Goal: Task Accomplishment & Management: Complete application form

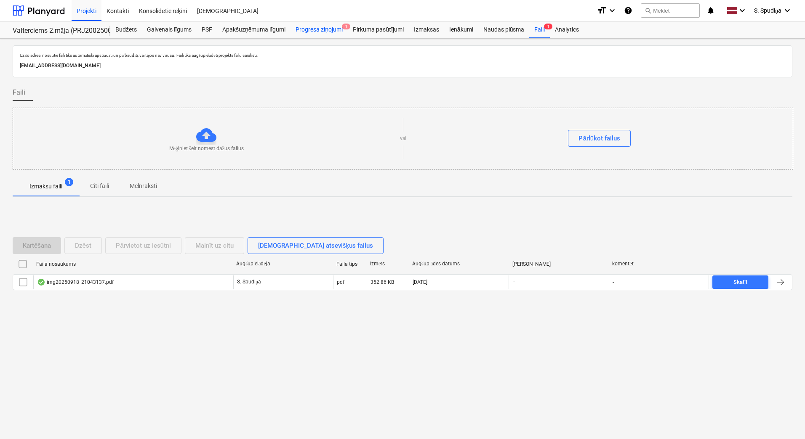
click at [317, 26] on div "Progresa ziņojumi 1" at bounding box center [318, 29] width 57 height 17
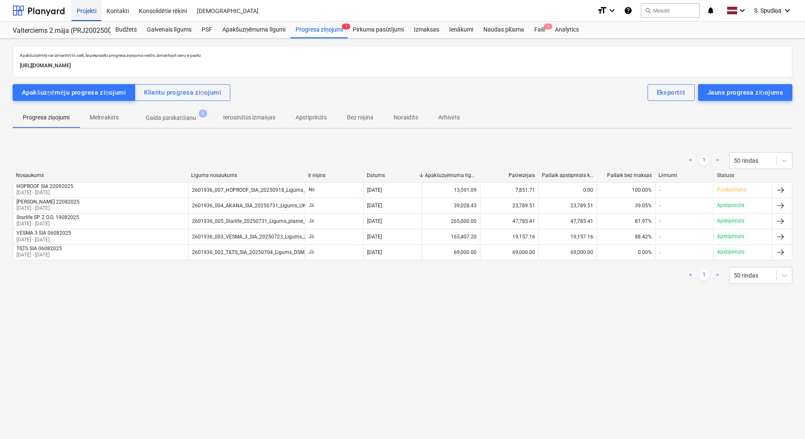
click at [87, 8] on div "Projekti" at bounding box center [87, 10] width 30 height 21
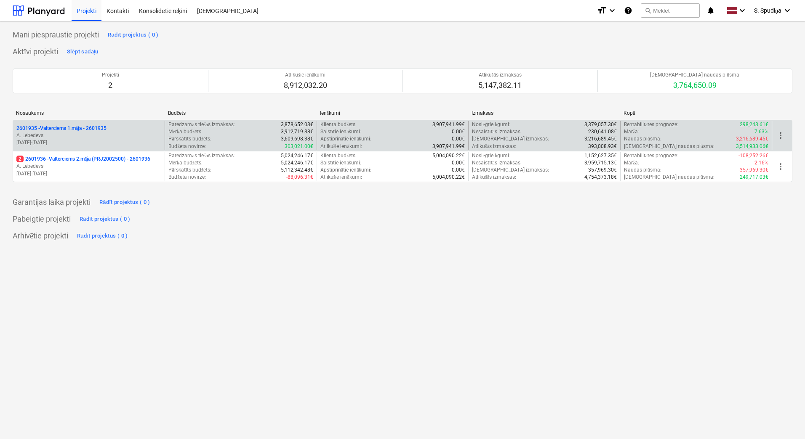
click at [104, 129] on p "2601935 - Valterciems 1.māja - 2601935" at bounding box center [61, 128] width 90 height 7
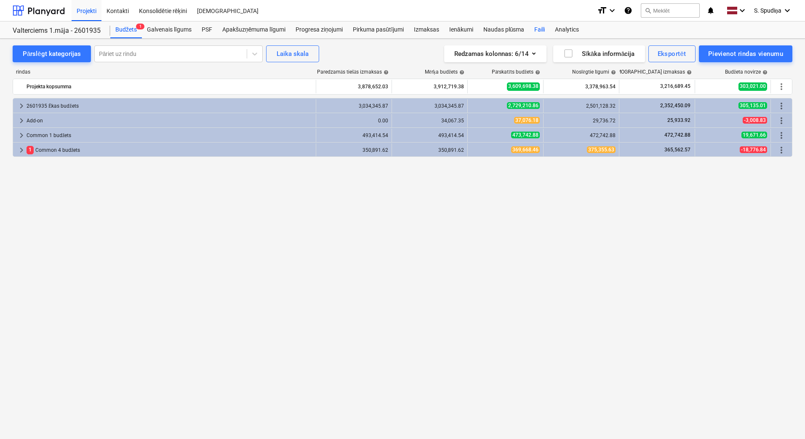
click at [540, 24] on div "Faili" at bounding box center [539, 29] width 21 height 17
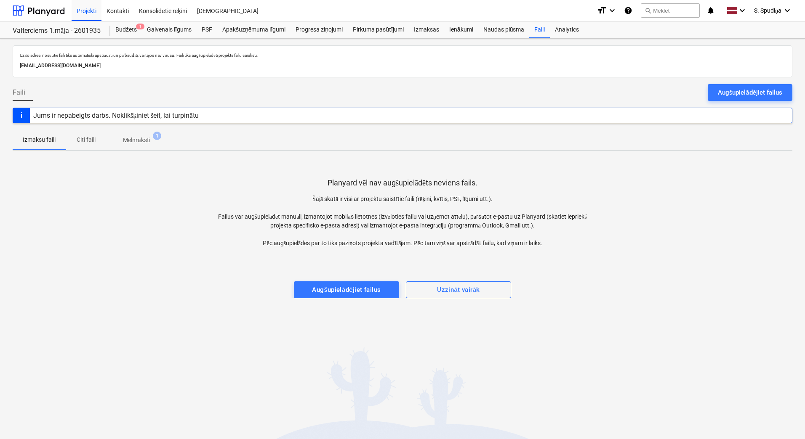
click at [145, 142] on p "Melnraksti" at bounding box center [136, 140] width 27 height 9
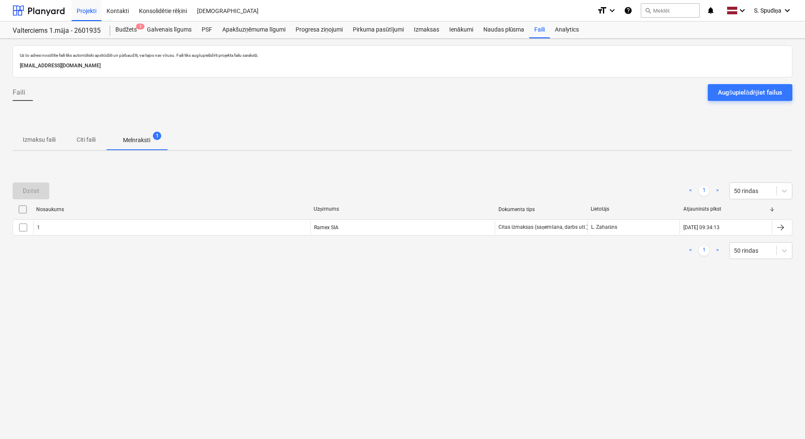
click at [45, 143] on p "Izmaksu faili" at bounding box center [39, 140] width 33 height 9
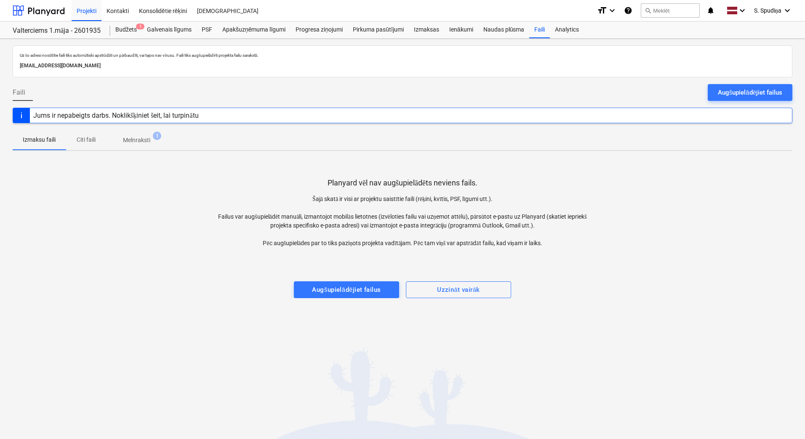
click at [147, 143] on p "Melnraksti" at bounding box center [136, 140] width 27 height 9
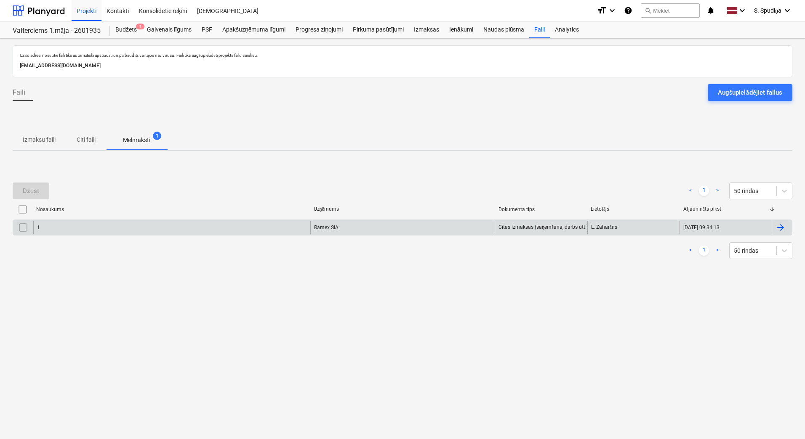
click at [114, 222] on div "1" at bounding box center [171, 227] width 277 height 13
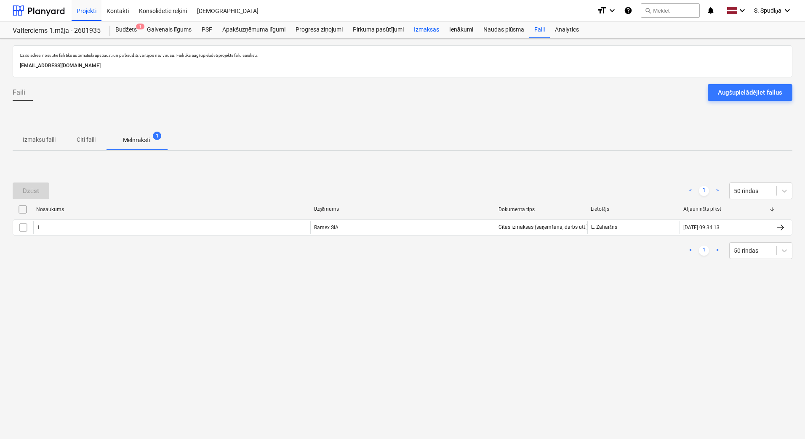
click at [425, 29] on div "Izmaksas" at bounding box center [426, 29] width 35 height 17
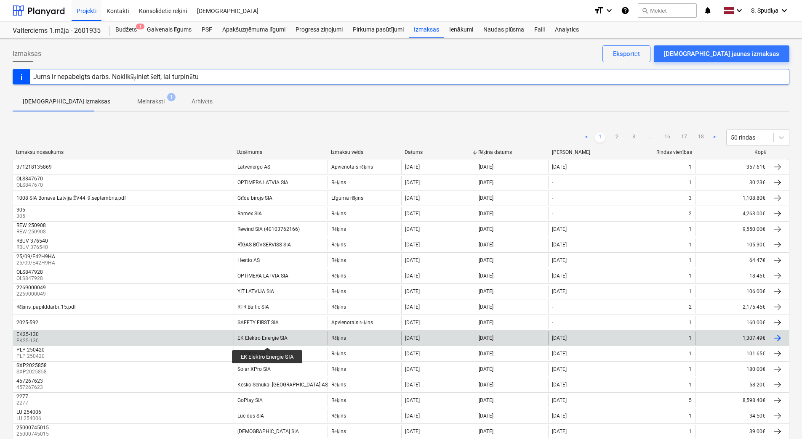
click at [268, 340] on div "EK Elektro Energie SIA" at bounding box center [262, 338] width 50 height 6
click at [248, 335] on div "EK Elektro Energie SIA" at bounding box center [262, 338] width 50 height 6
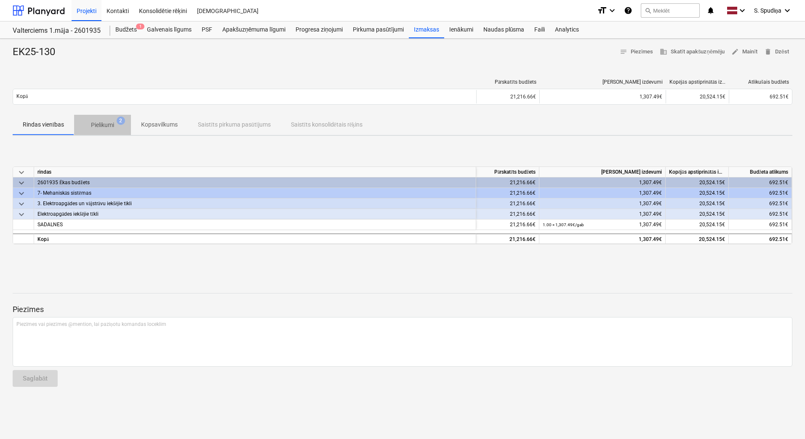
click at [93, 129] on p "Pielikumi" at bounding box center [102, 125] width 23 height 9
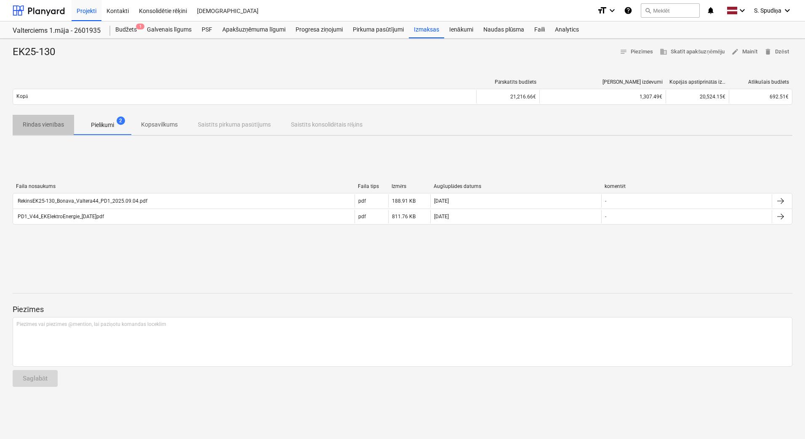
click at [39, 129] on span "Rindas vienības" at bounding box center [43, 125] width 61 height 14
click at [144, 122] on p "Kopsavilkums" at bounding box center [159, 124] width 37 height 9
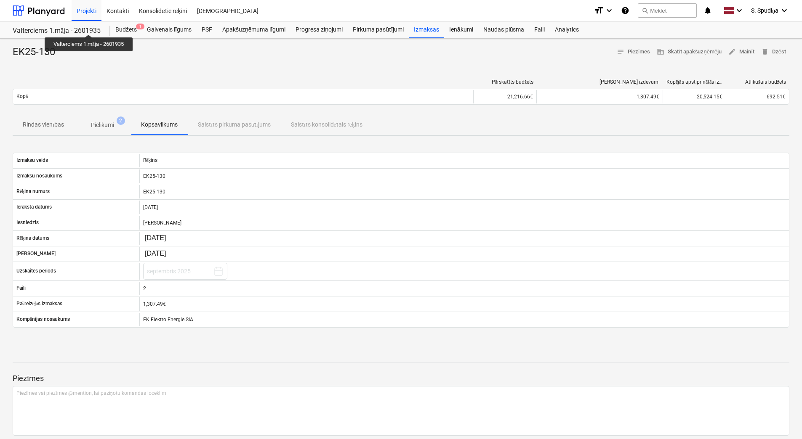
click at [90, 27] on div "Valterciems 1.māja - 2601935" at bounding box center [57, 31] width 88 height 9
click at [80, 15] on div "Projekti" at bounding box center [87, 10] width 30 height 21
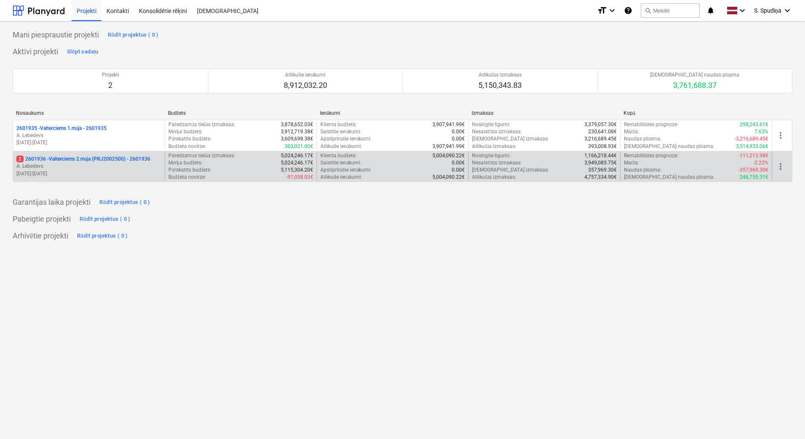
click at [120, 174] on p "[DATE] - [DATE]" at bounding box center [88, 173] width 145 height 7
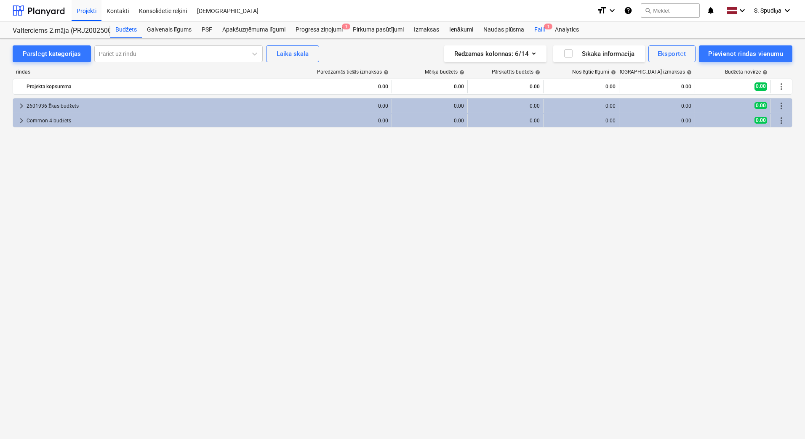
click at [540, 32] on div "Faili 1" at bounding box center [539, 29] width 21 height 17
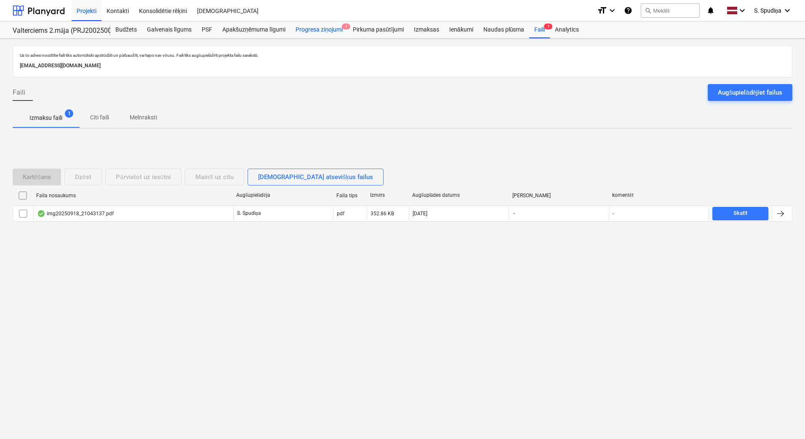
click at [330, 32] on div "Progresa ziņojumi 1" at bounding box center [318, 29] width 57 height 17
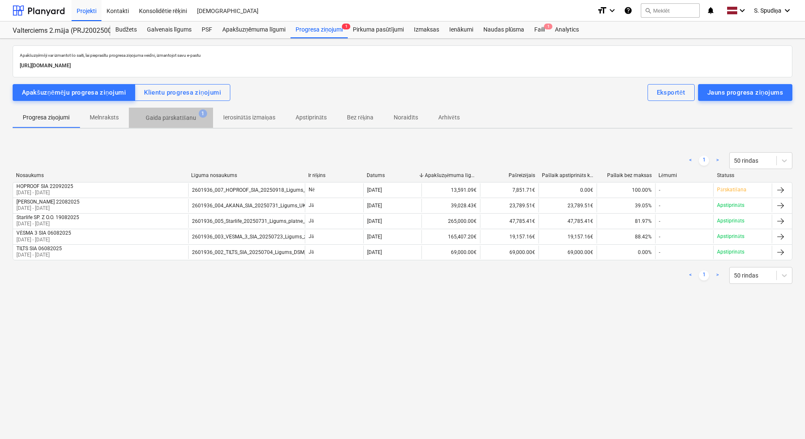
click at [168, 117] on p "Gaida pārskatīšanu" at bounding box center [171, 118] width 51 height 9
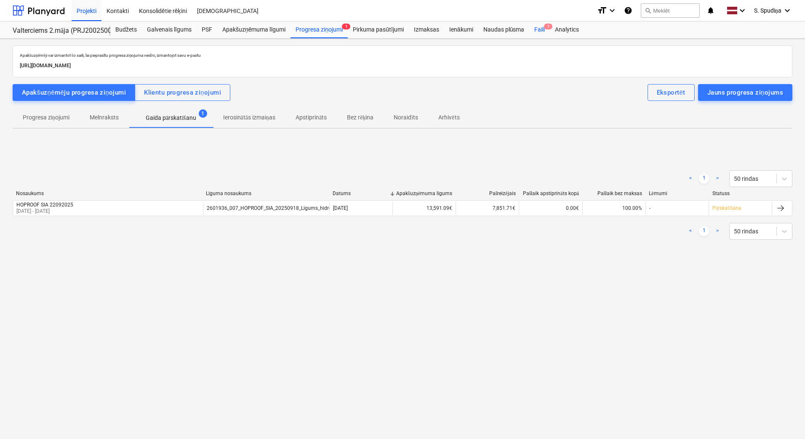
click at [544, 29] on div "Faili 1" at bounding box center [539, 29] width 21 height 17
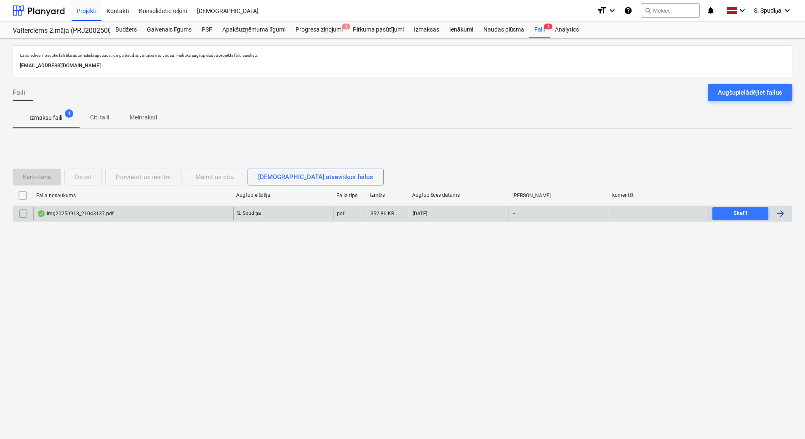
click at [143, 216] on div "img20250918_21043137.pdf" at bounding box center [133, 213] width 200 height 13
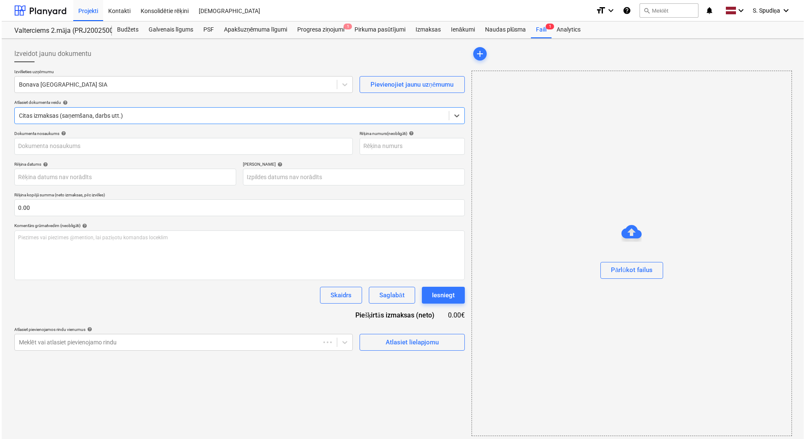
type input "img20250918_21043137.pdf"
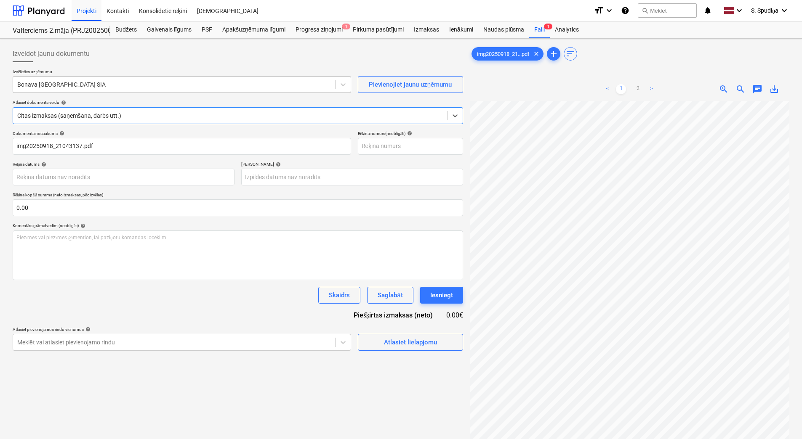
click at [159, 80] on div at bounding box center [174, 84] width 314 height 8
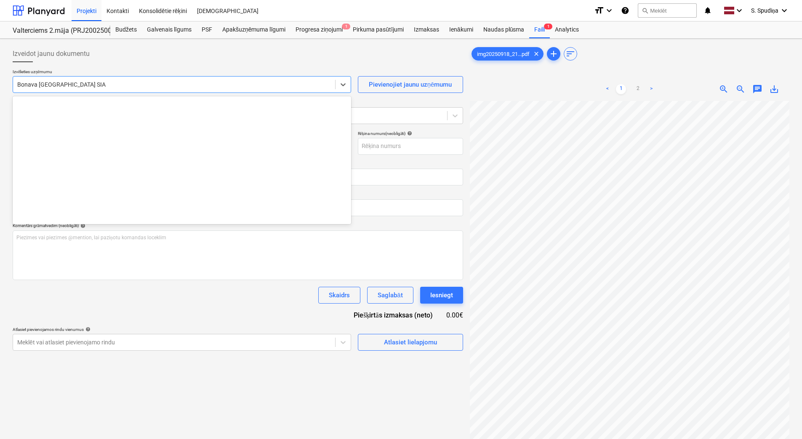
scroll to position [1576, 0]
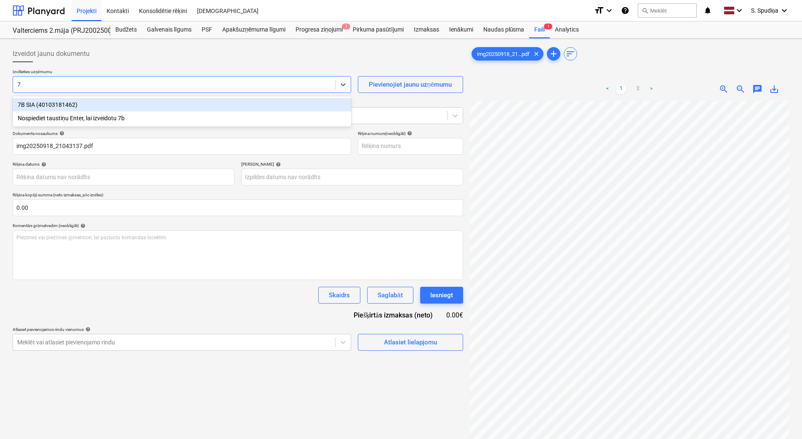
type input "7b"
click at [73, 104] on div "7B SIA (40103181462)" at bounding box center [182, 104] width 338 height 13
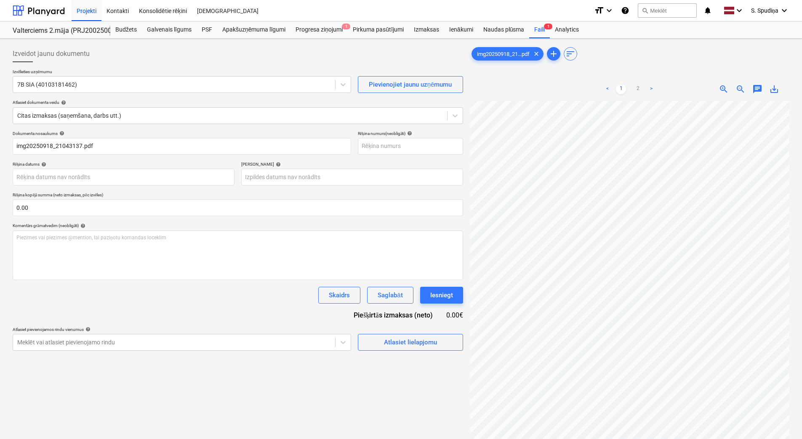
scroll to position [0, 140]
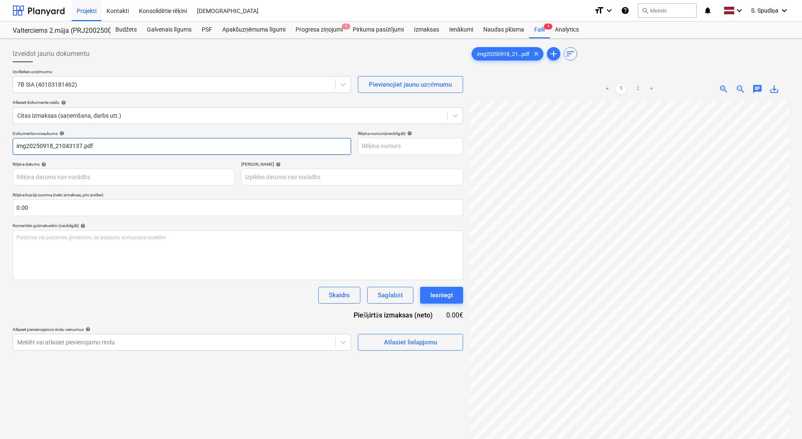
drag, startPoint x: 98, startPoint y: 146, endPoint x: -2, endPoint y: 144, distance: 99.8
click at [0, 144] on html "Projekti Kontakti Konsolidētie rēķini Iesūtne format_size keyboard_arrow_down h…" at bounding box center [401, 219] width 802 height 439
drag, startPoint x: 40, startPoint y: 144, endPoint x: -2, endPoint y: 147, distance: 42.2
click at [0, 147] on html "Projekti Kontakti Konsolidētie rēķini Iesūtne format_size keyboard_arrow_down h…" at bounding box center [401, 219] width 802 height 439
type input "2025/53"
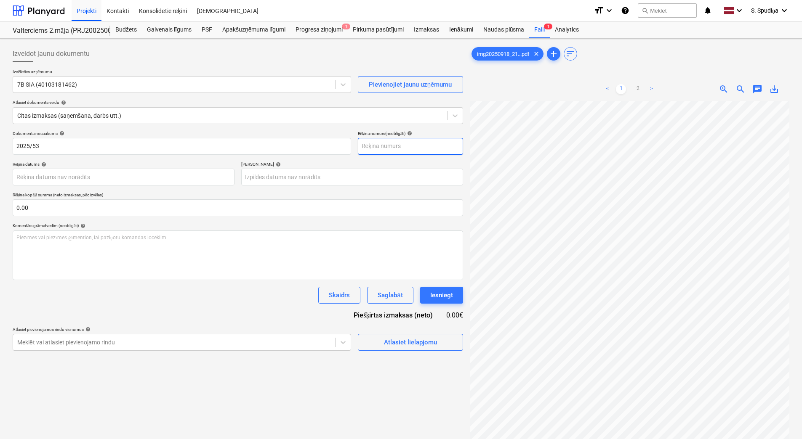
click at [373, 148] on input "text" at bounding box center [410, 146] width 105 height 17
paste input "2025/53"
type input "2025/53"
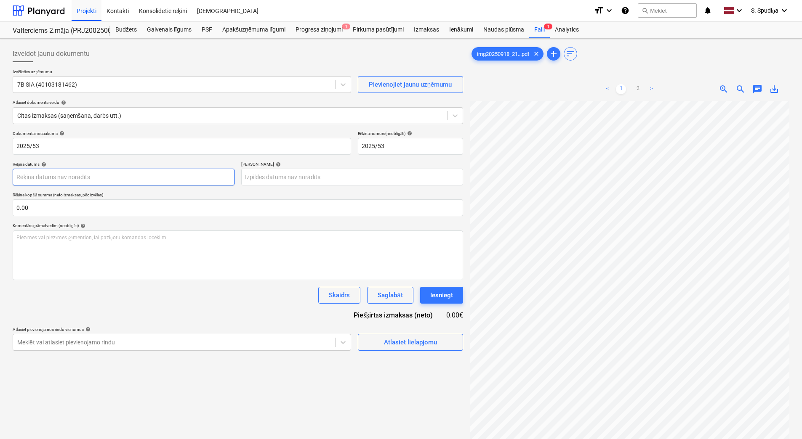
click at [95, 178] on body "Projekti Kontakti Konsolidētie rēķini Iesūtne format_size keyboard_arrow_down h…" at bounding box center [401, 219] width 802 height 439
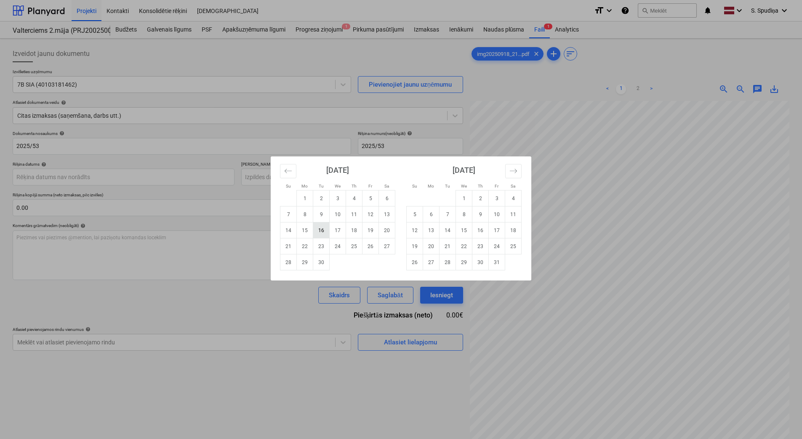
click at [316, 232] on td "16" at bounding box center [321, 231] width 16 height 16
type input "[DATE]"
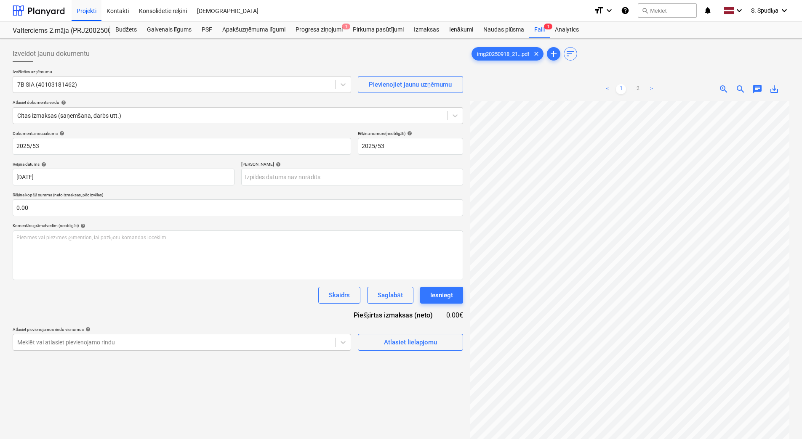
scroll to position [201, 0]
click at [290, 179] on body "Projekti Kontakti Konsolidētie rēķini Iesūtne format_size keyboard_arrow_down h…" at bounding box center [401, 219] width 802 height 439
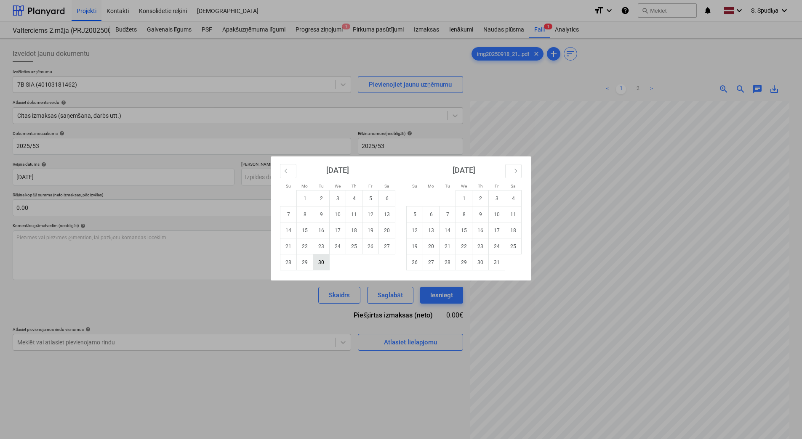
click at [322, 258] on td "30" at bounding box center [321, 263] width 16 height 16
type input "[DATE]"
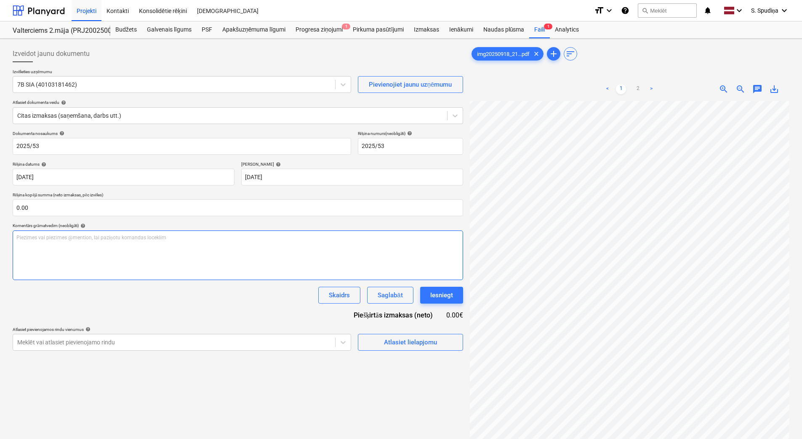
scroll to position [205, 183]
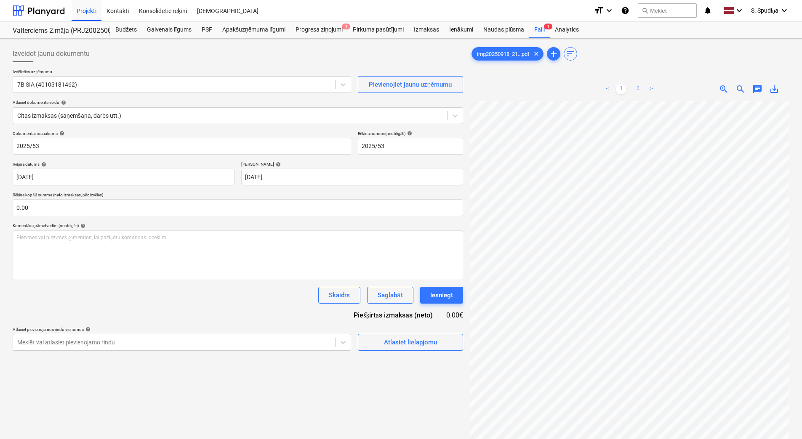
click at [638, 91] on link "2" at bounding box center [638, 89] width 10 height 10
